Goal: Task Accomplishment & Management: Complete application form

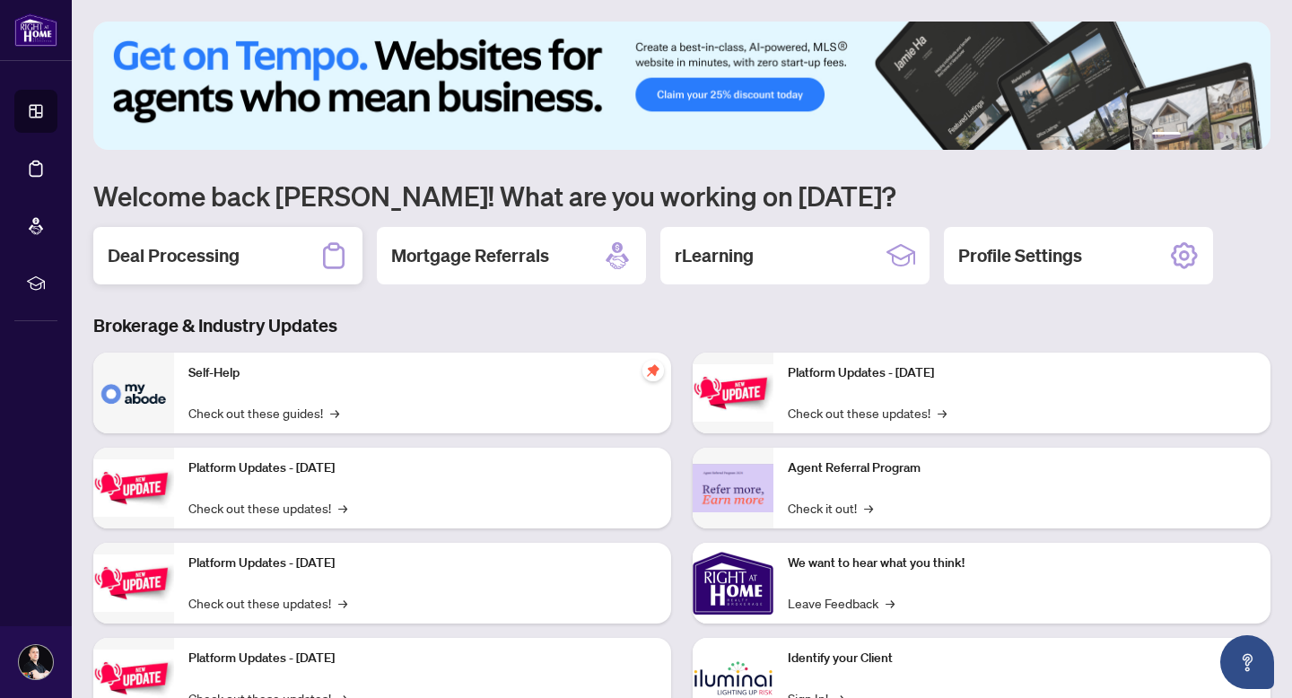
click at [214, 264] on h2 "Deal Processing" at bounding box center [174, 255] width 132 height 25
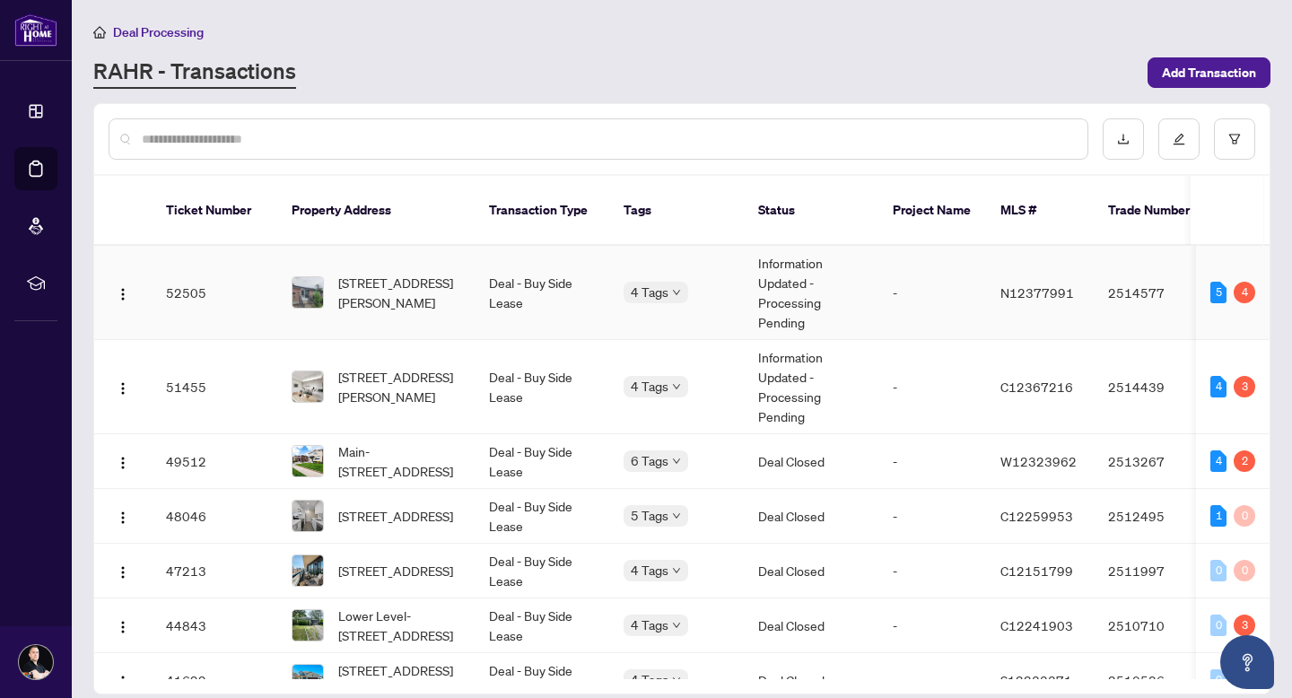
click at [197, 268] on td "52505" at bounding box center [215, 293] width 126 height 94
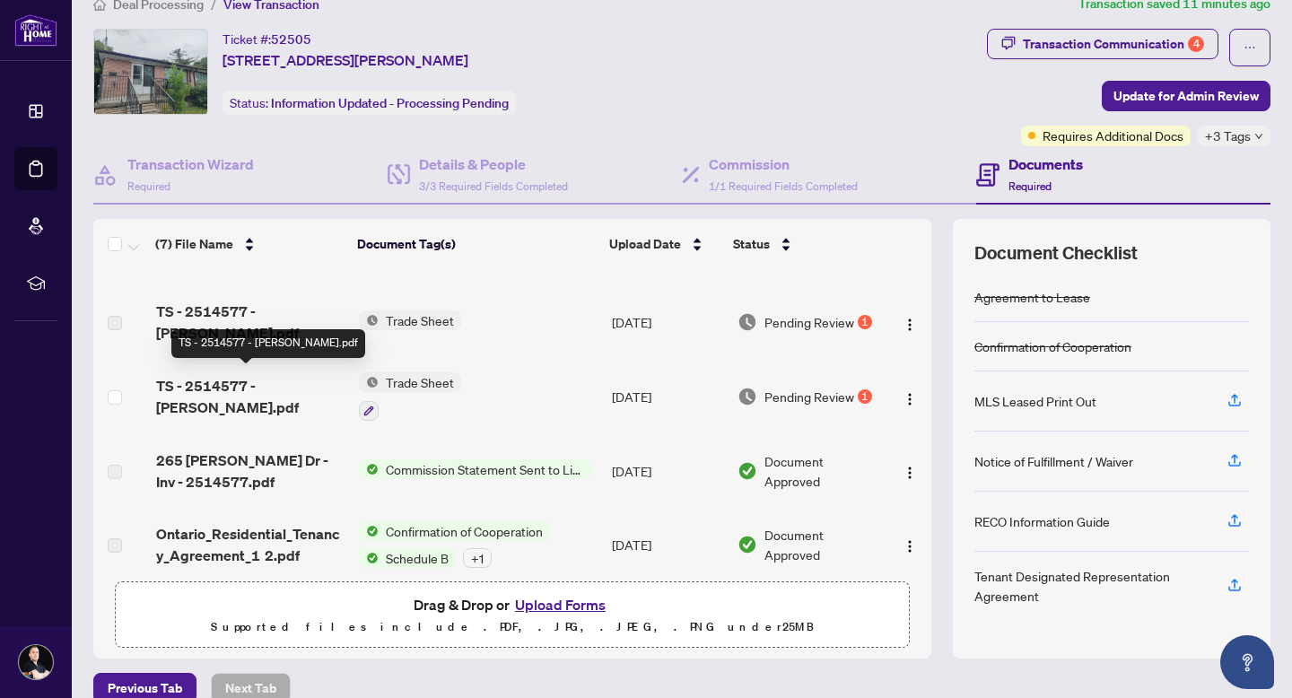
scroll to position [53, 0]
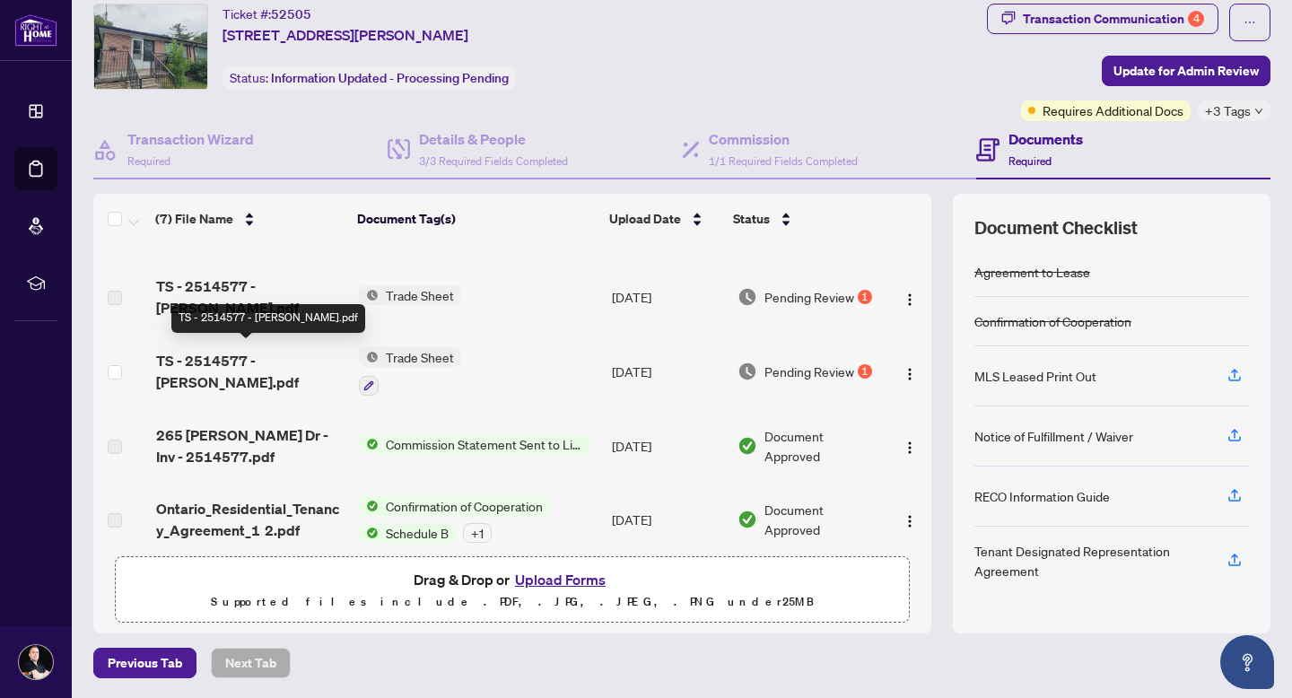
click at [266, 353] on span "TS - 2514577 - [PERSON_NAME].pdf" at bounding box center [250, 371] width 188 height 43
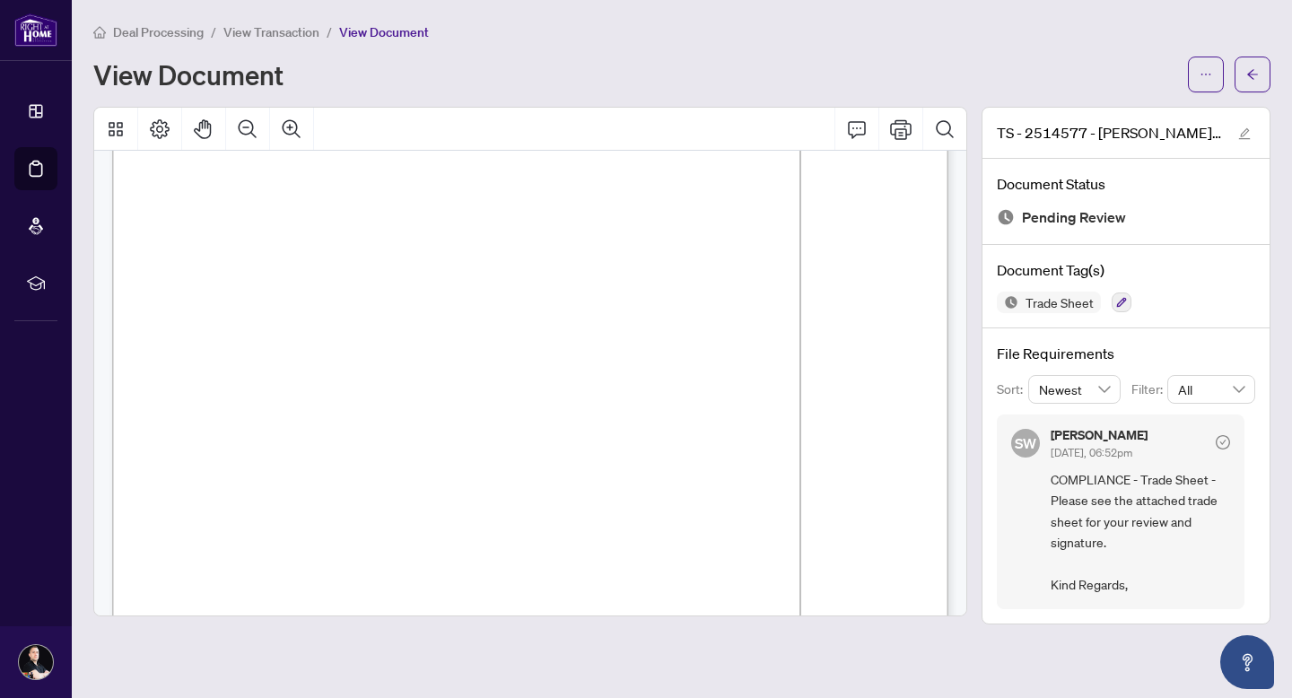
scroll to position [222, 0]
click at [1199, 74] on icon "ellipsis" at bounding box center [1205, 74] width 13 height 13
click at [1124, 106] on span "Download" at bounding box center [1141, 113] width 136 height 20
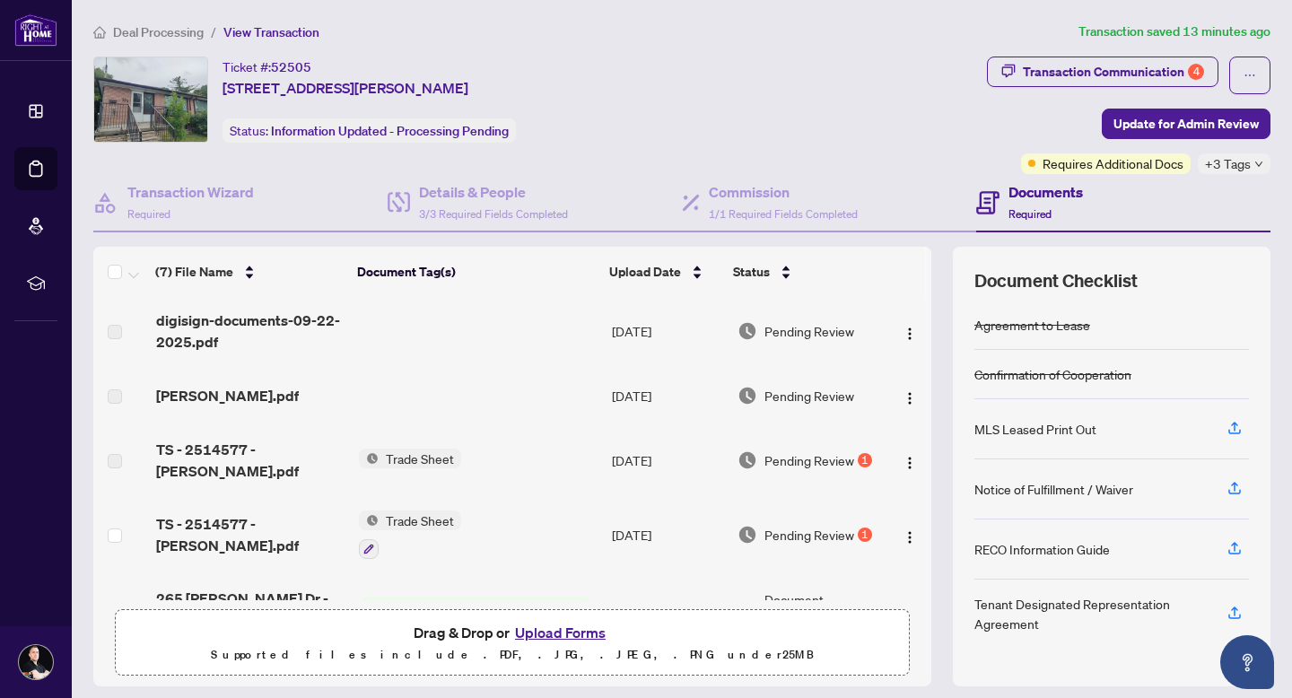
scroll to position [94, 0]
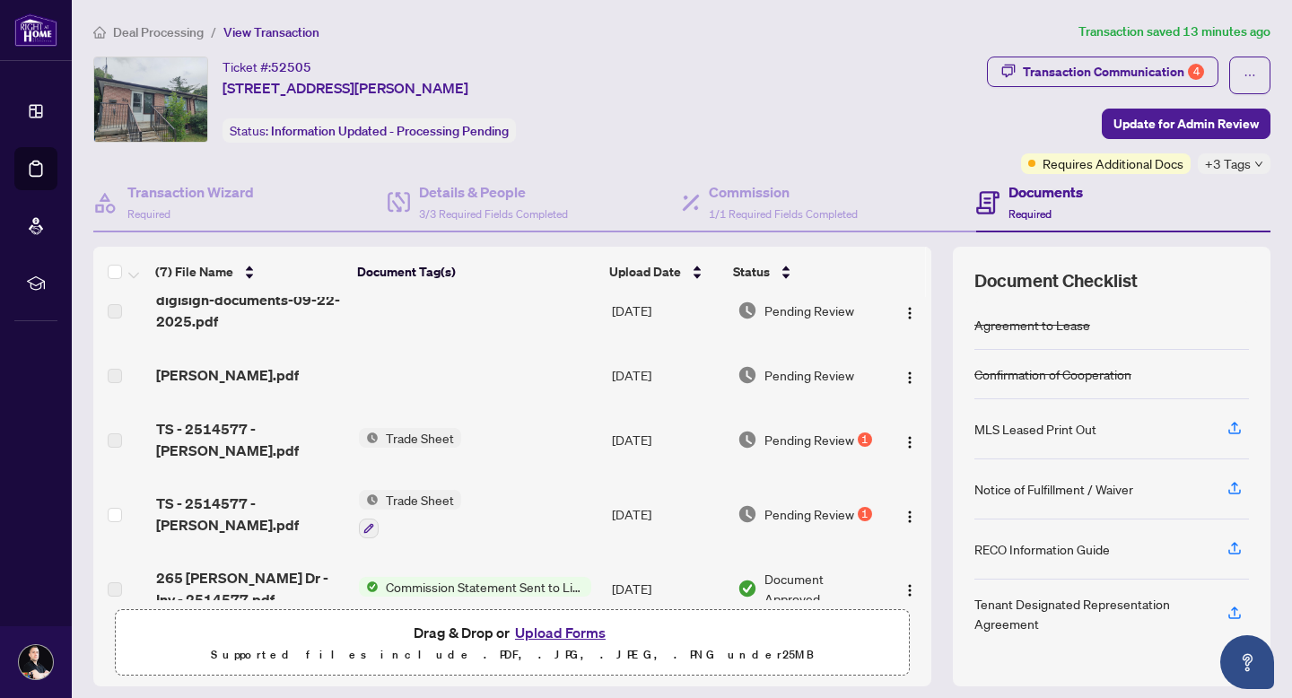
click at [578, 637] on button "Upload Forms" at bounding box center [560, 632] width 101 height 23
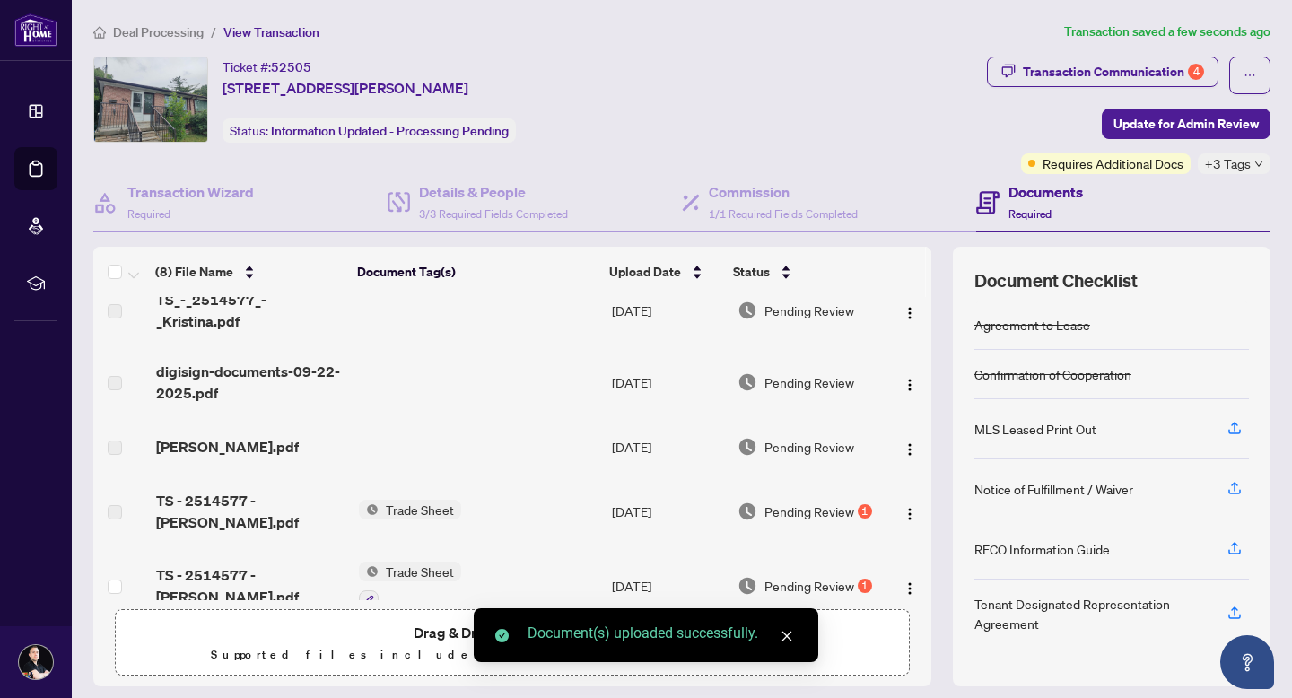
scroll to position [0, 0]
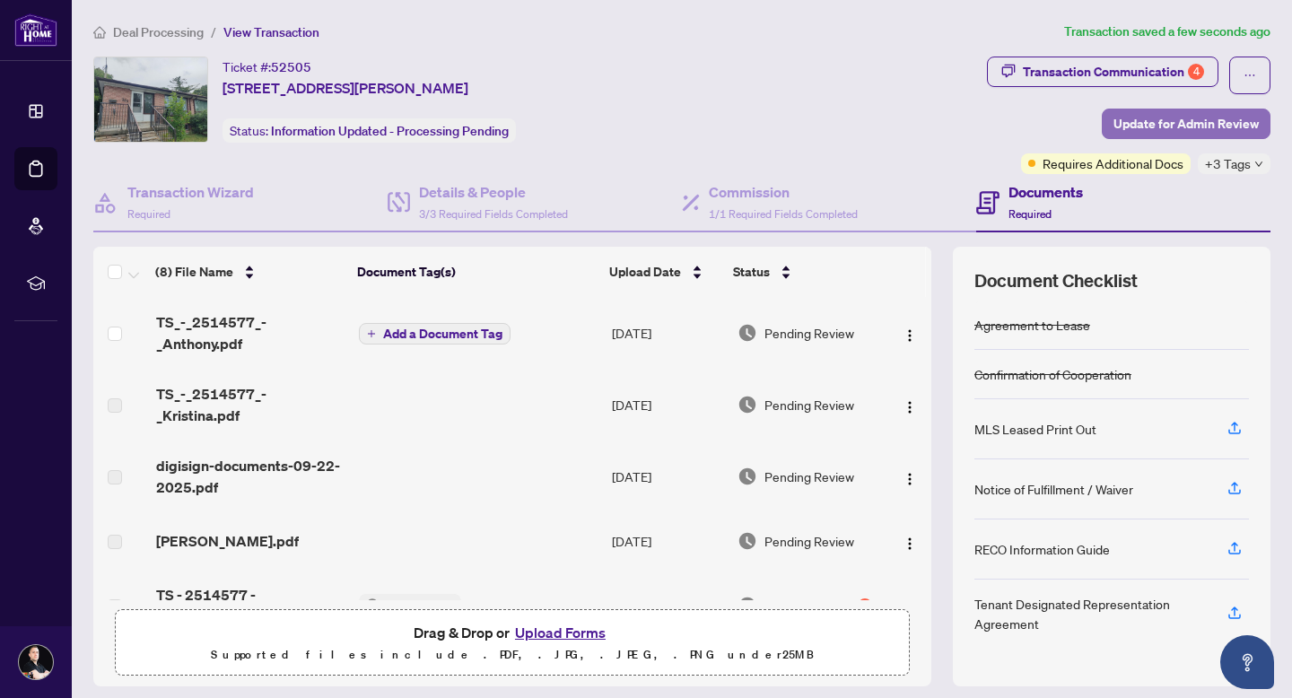
click at [1137, 120] on span "Update for Admin Review" at bounding box center [1185, 123] width 145 height 29
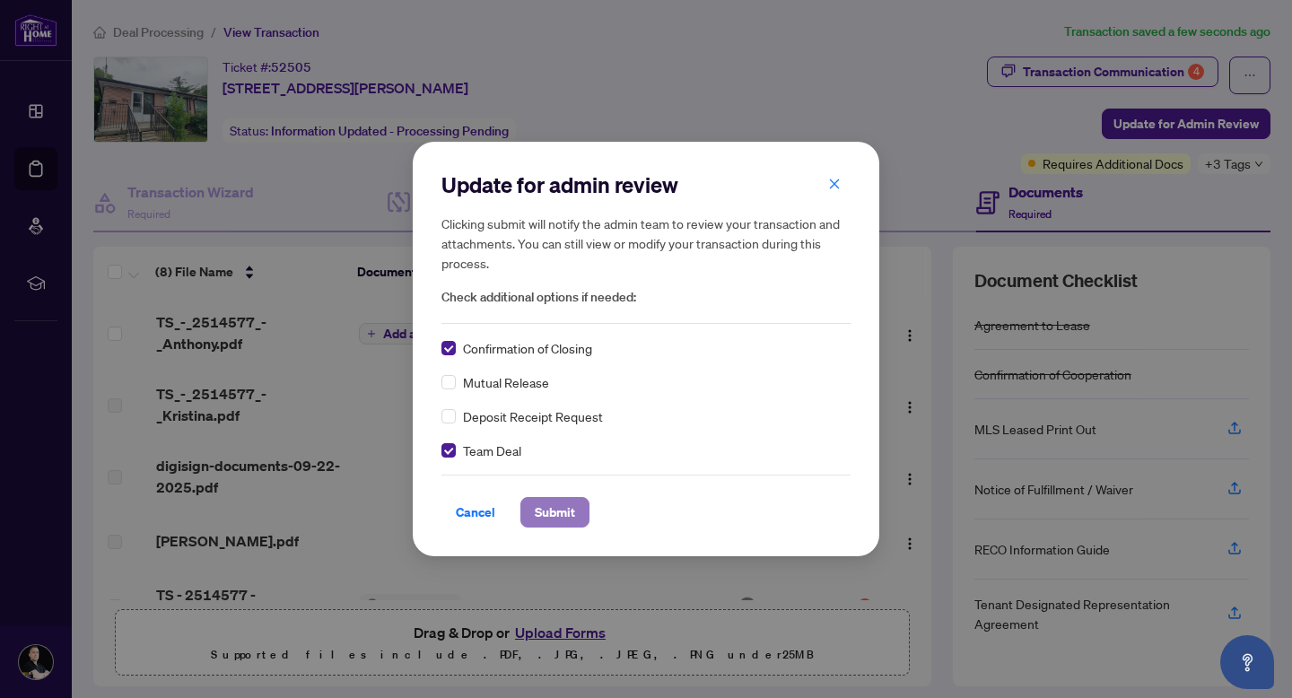
click at [562, 500] on span "Submit" at bounding box center [555, 512] width 40 height 29
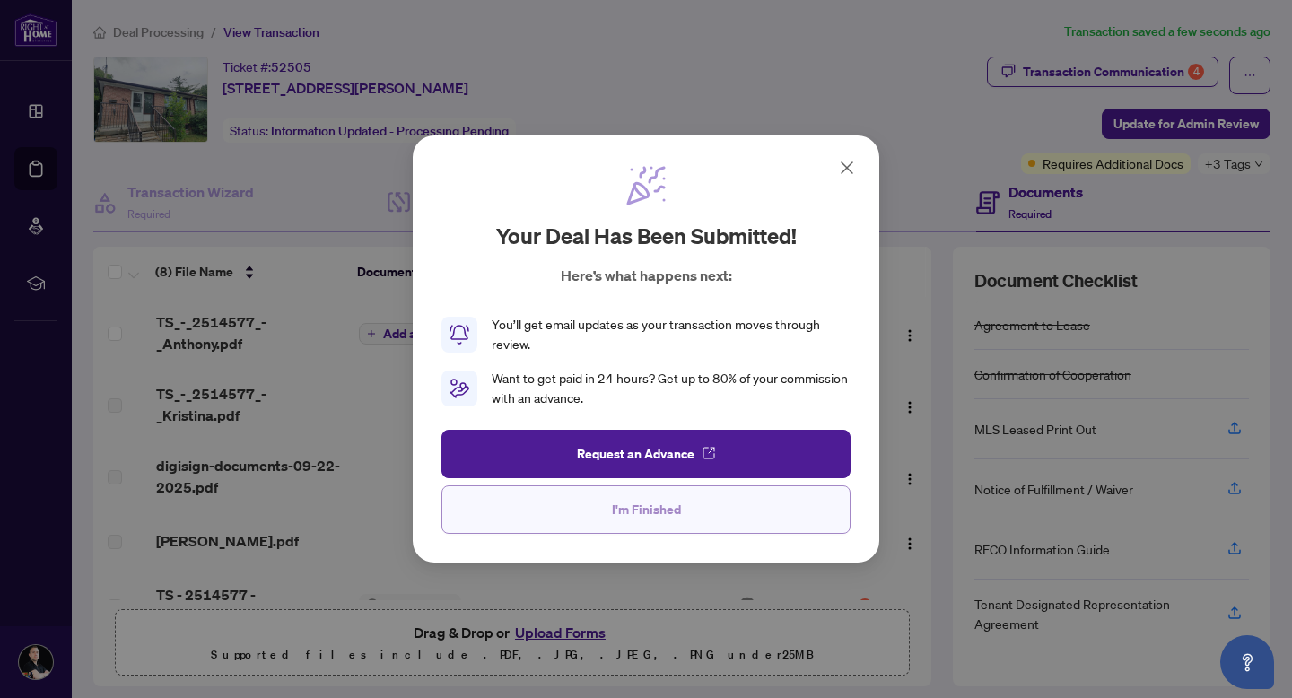
click at [709, 512] on button "I'm Finished" at bounding box center [645, 509] width 409 height 48
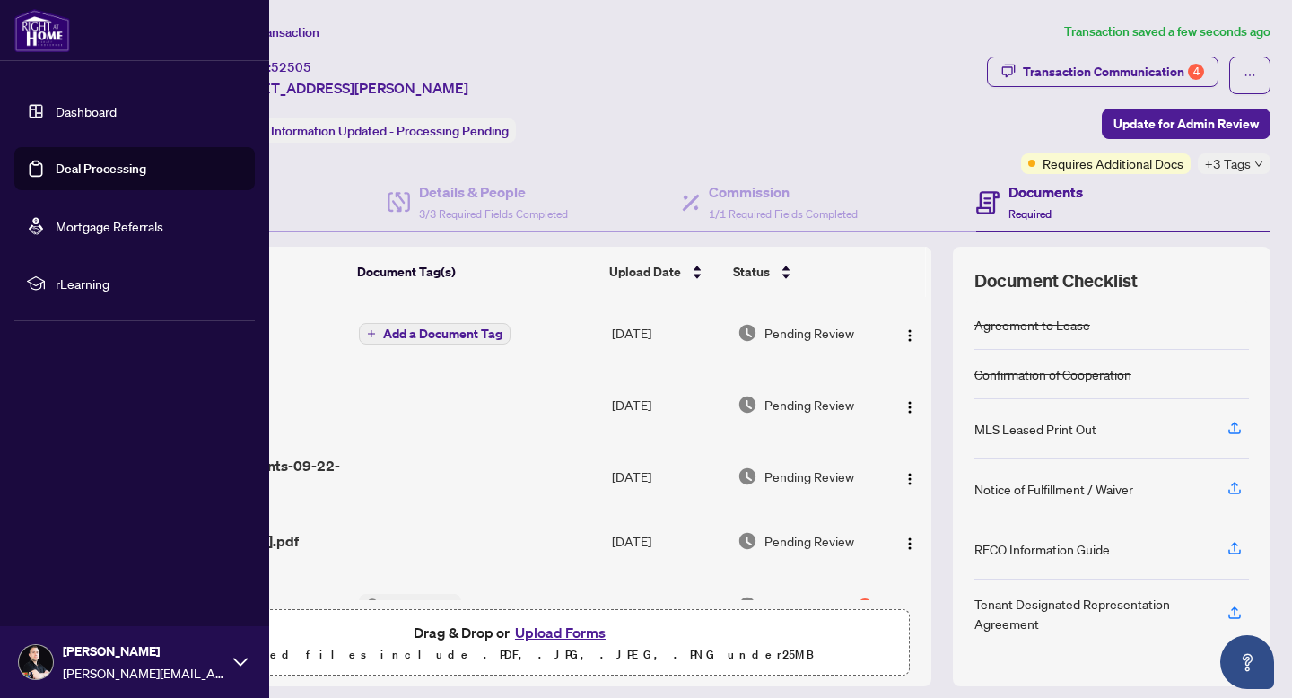
click at [41, 19] on img at bounding box center [42, 30] width 56 height 43
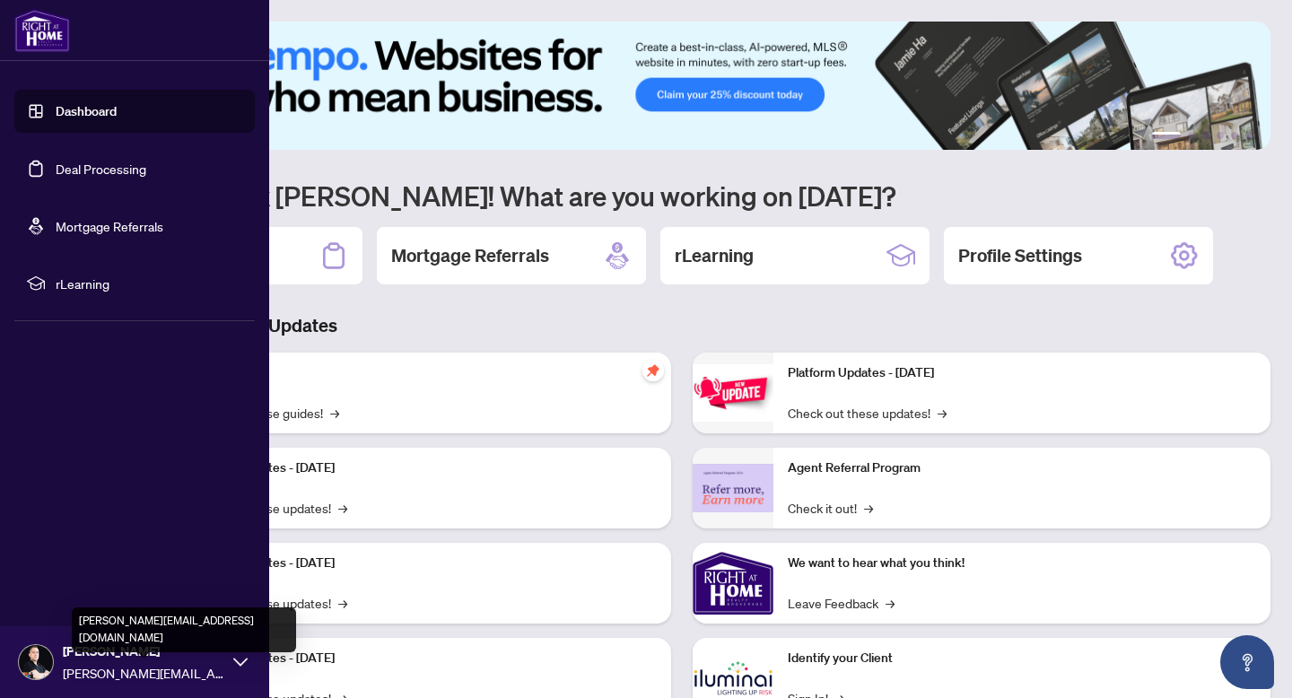
click at [90, 666] on span "[PERSON_NAME][EMAIL_ADDRESS][DOMAIN_NAME]" at bounding box center [143, 673] width 161 height 20
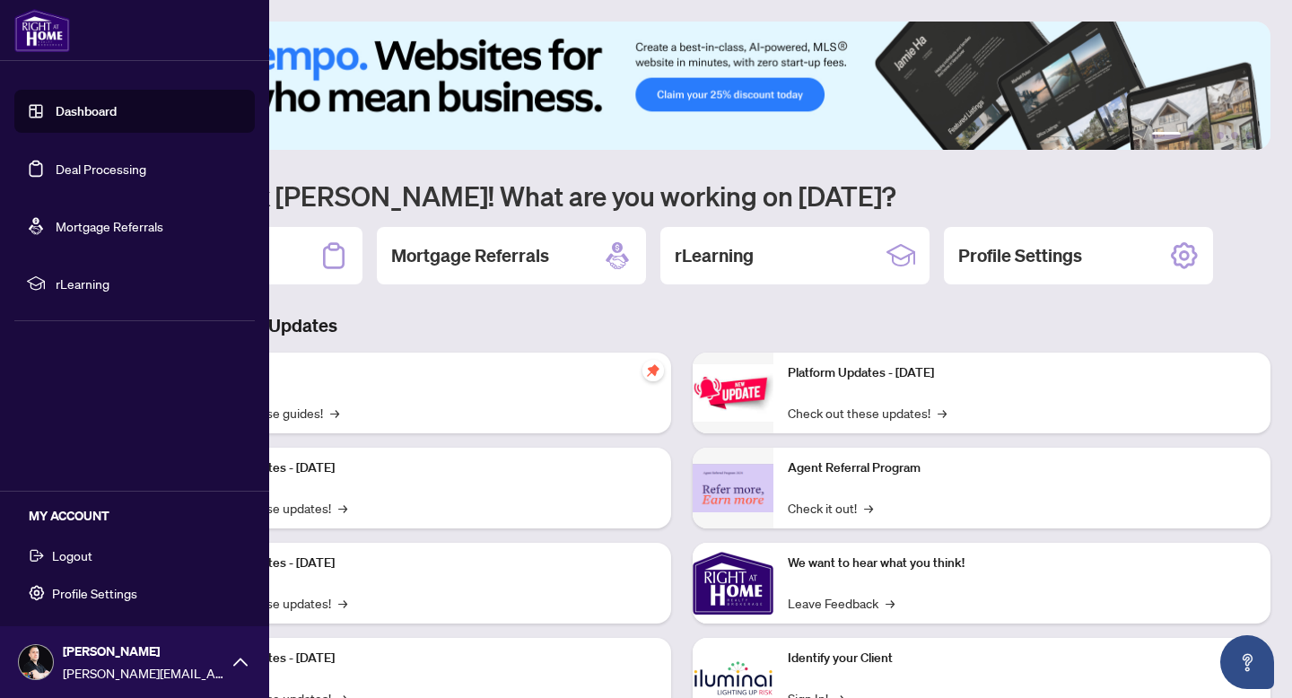
click at [73, 561] on span "Logout" at bounding box center [72, 555] width 40 height 29
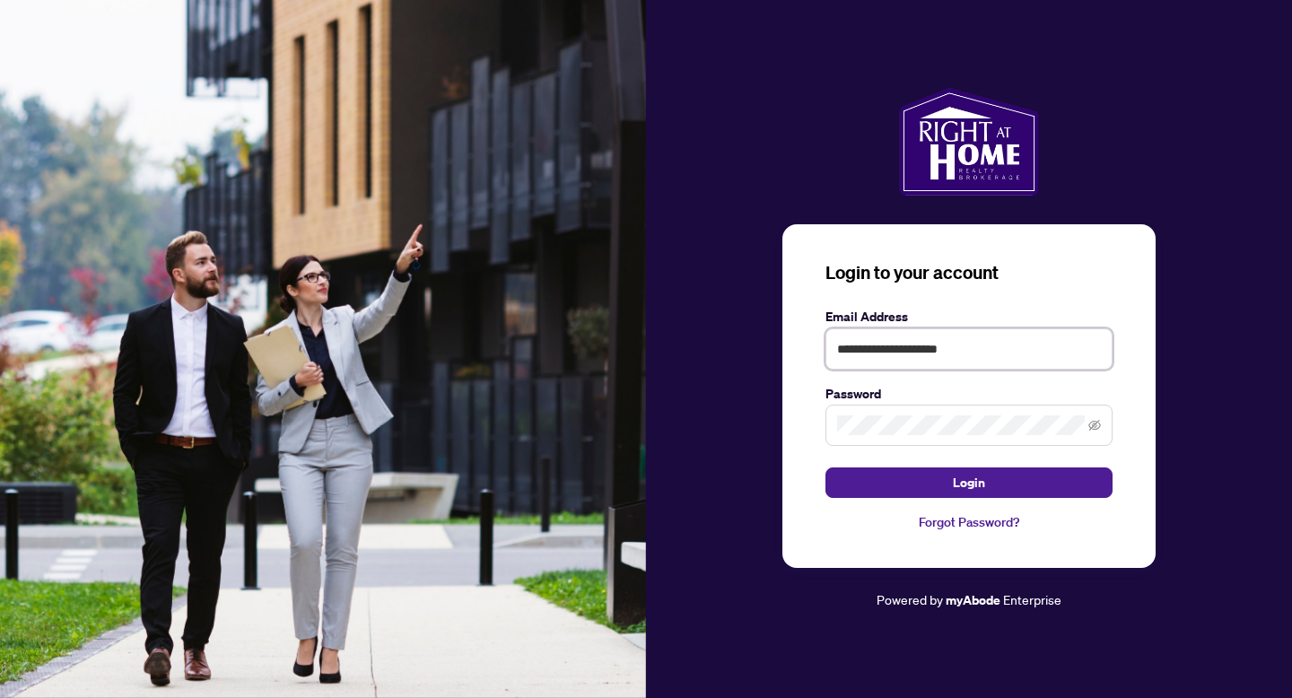
click at [897, 340] on input "**********" at bounding box center [968, 348] width 287 height 41
type input "**********"
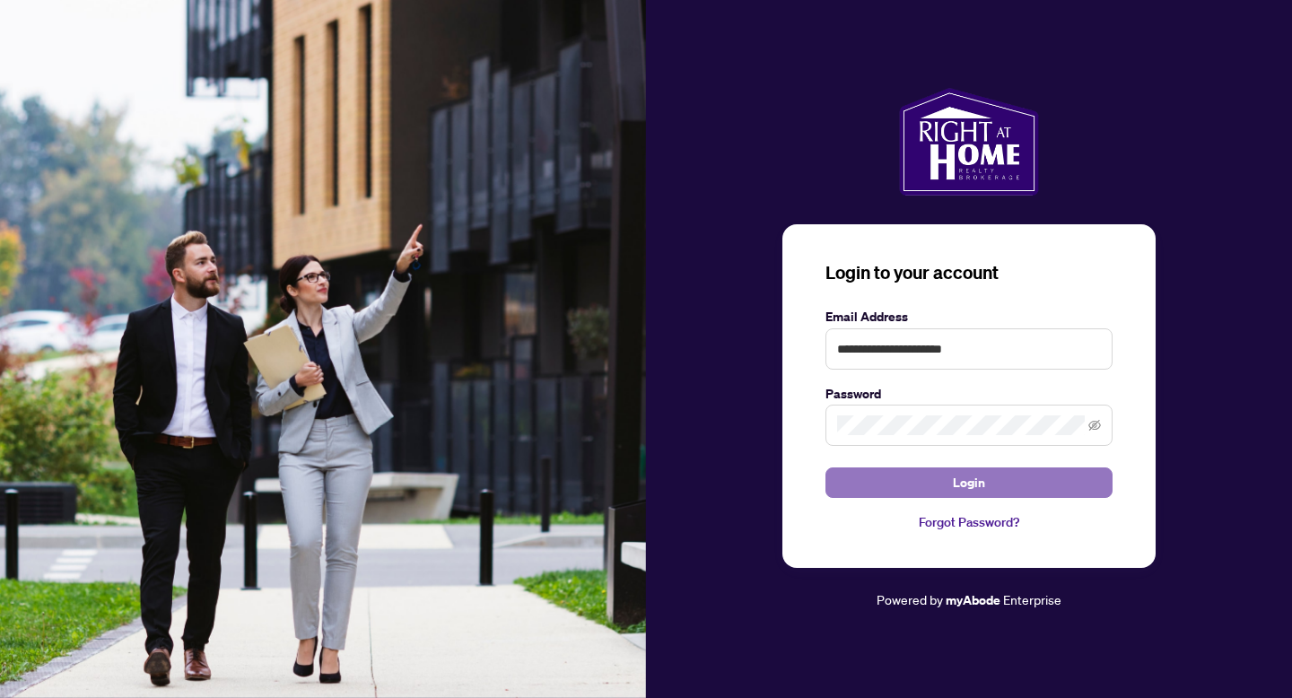
click at [877, 475] on button "Login" at bounding box center [968, 482] width 287 height 31
